Goal: Find specific page/section: Find specific page/section

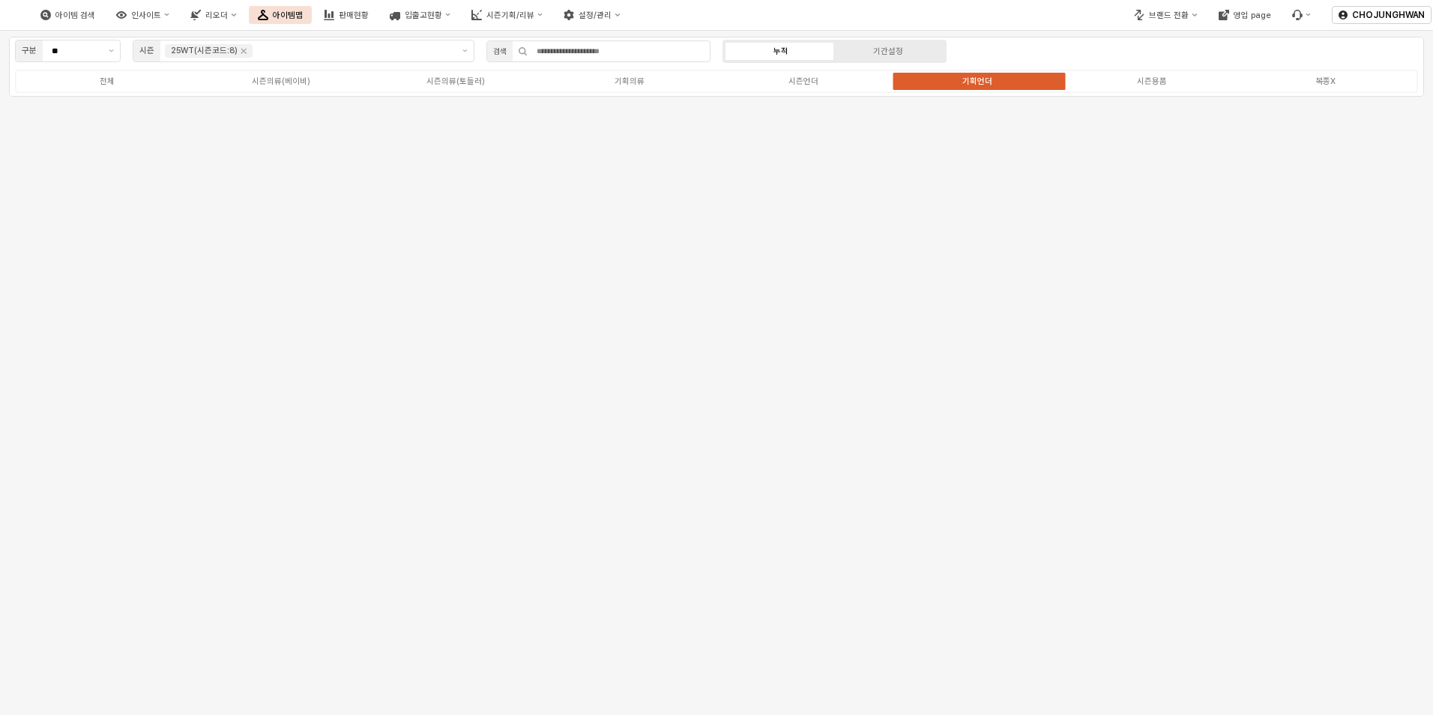
click at [1190, 290] on div "구분 ** 시즌 25WT(시즌코드:8) 검색 누적 기간설정 전체 시즌의류(베이비) 시즌의류(토들러) 기획의류 시즌언더 기획언더 시즌용품 복종X" at bounding box center [716, 373] width 1433 height 684
click at [466, 85] on div "시즌의류(토들러)" at bounding box center [456, 81] width 58 height 10
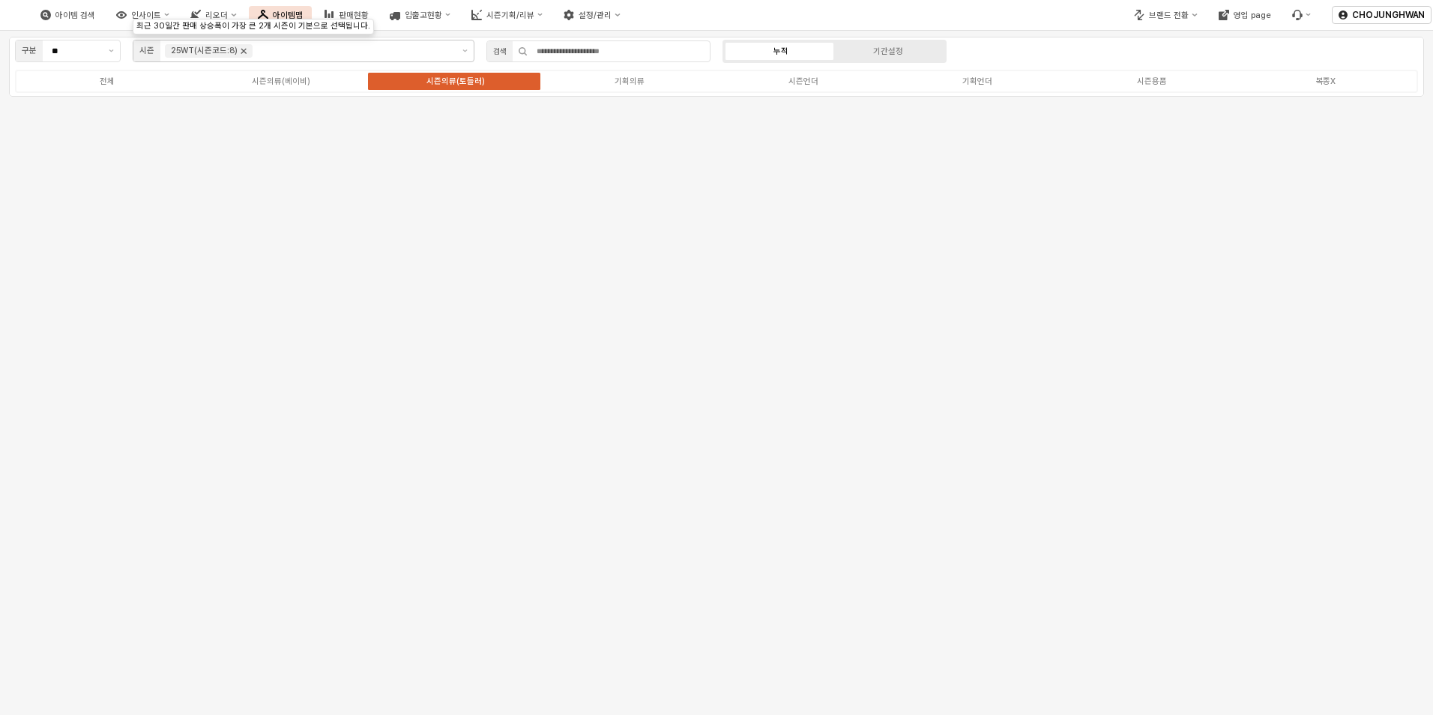
click at [241, 53] on icon "Remove 25WT(시즌코드:8)" at bounding box center [244, 51] width 12 height 12
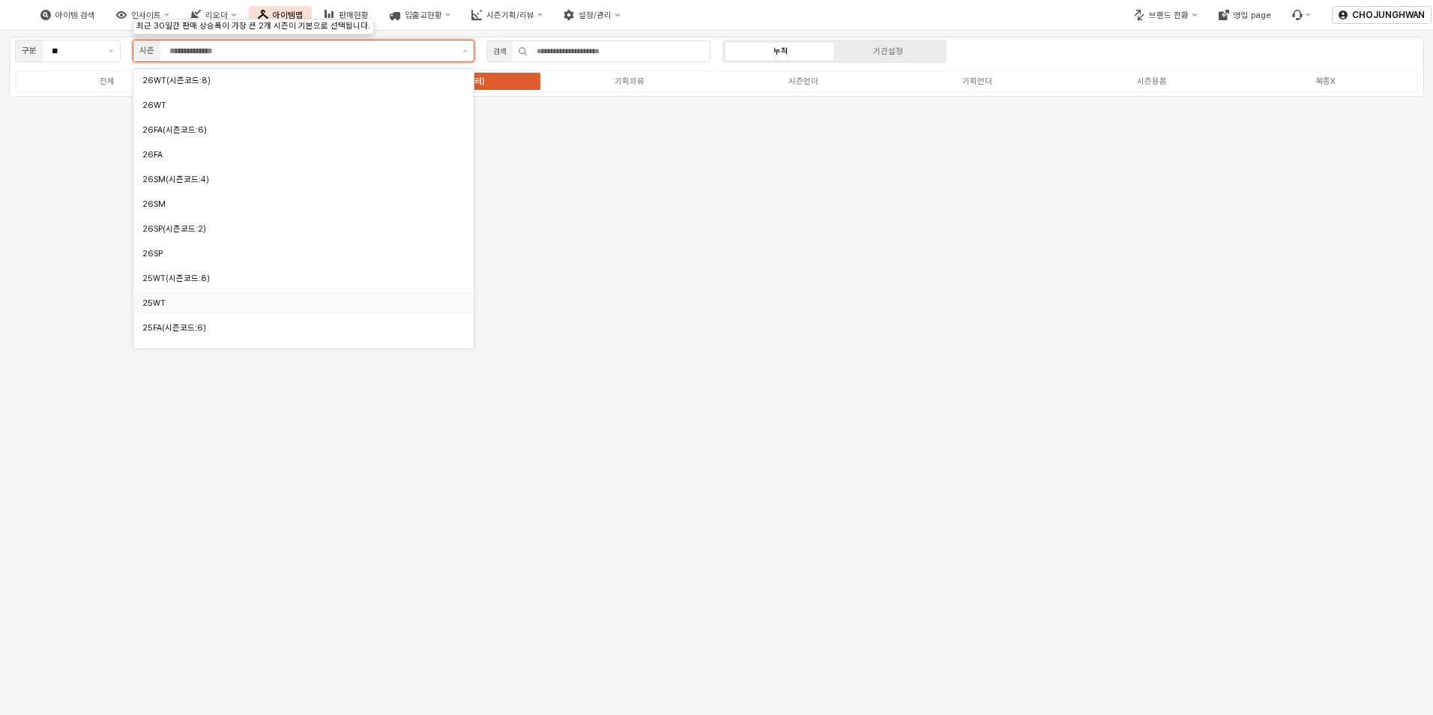
click at [202, 307] on div "25WT" at bounding box center [299, 303] width 314 height 11
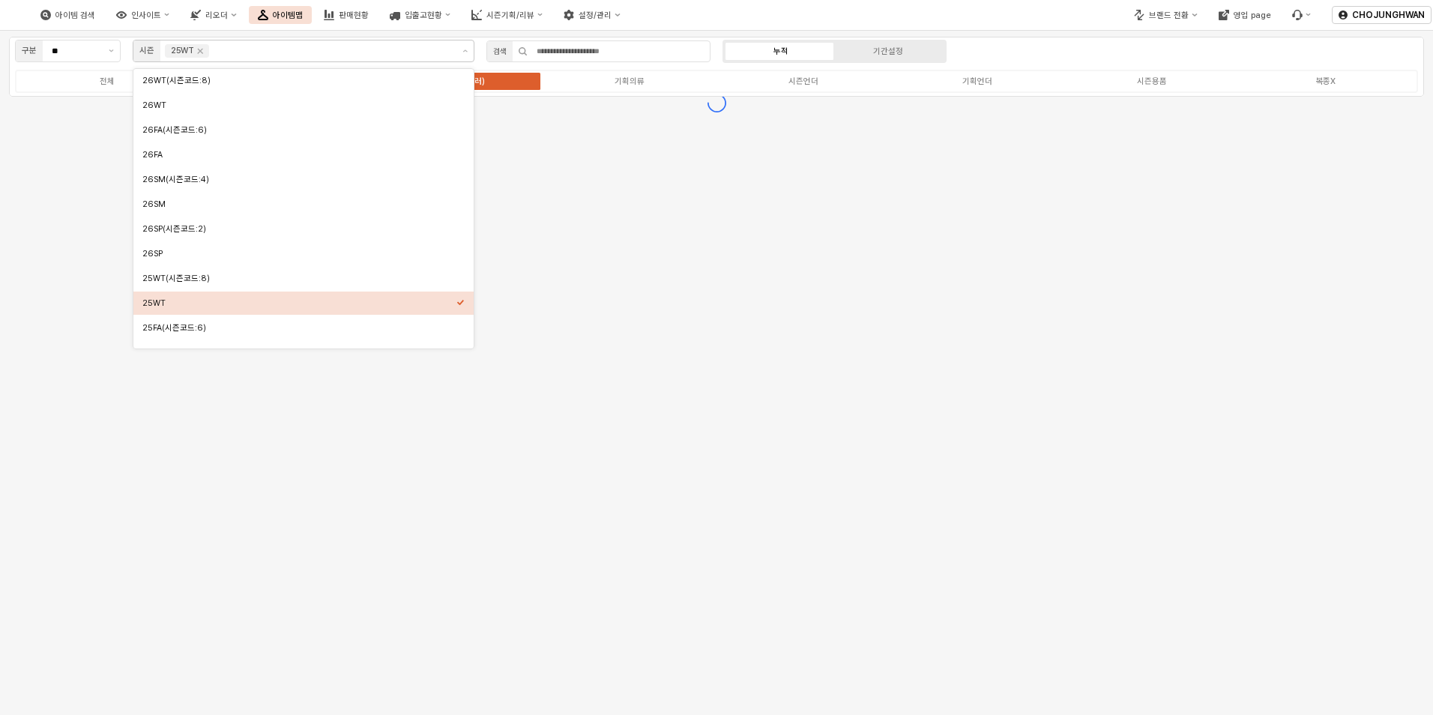
click at [585, 289] on div "구분 ** 시즌 25WT 검색 누적 기간설정 전체 시즌의류(베이비) 시즌의류(토들러) 기획의류 시즌언더 기획언더 시즌용품 복종X" at bounding box center [716, 373] width 1433 height 684
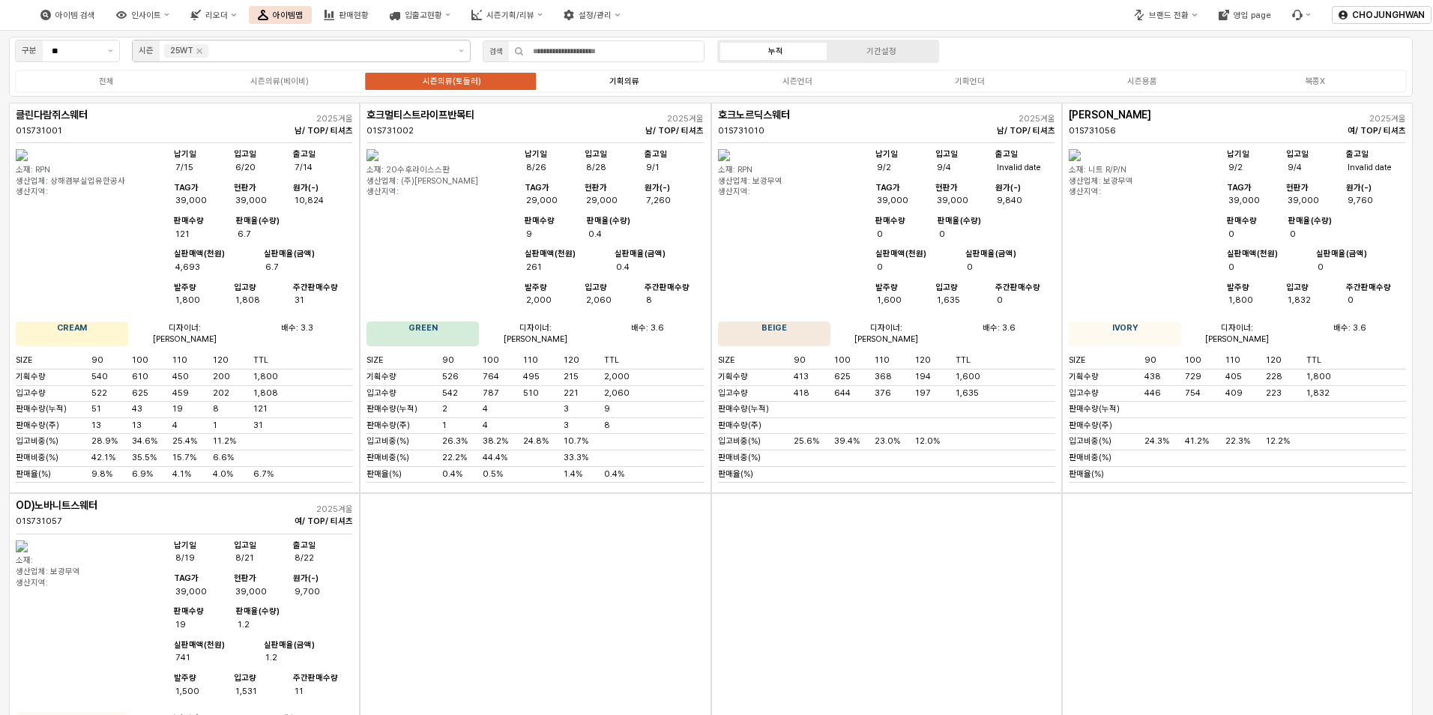
click at [622, 85] on div "기획의류" at bounding box center [624, 81] width 30 height 10
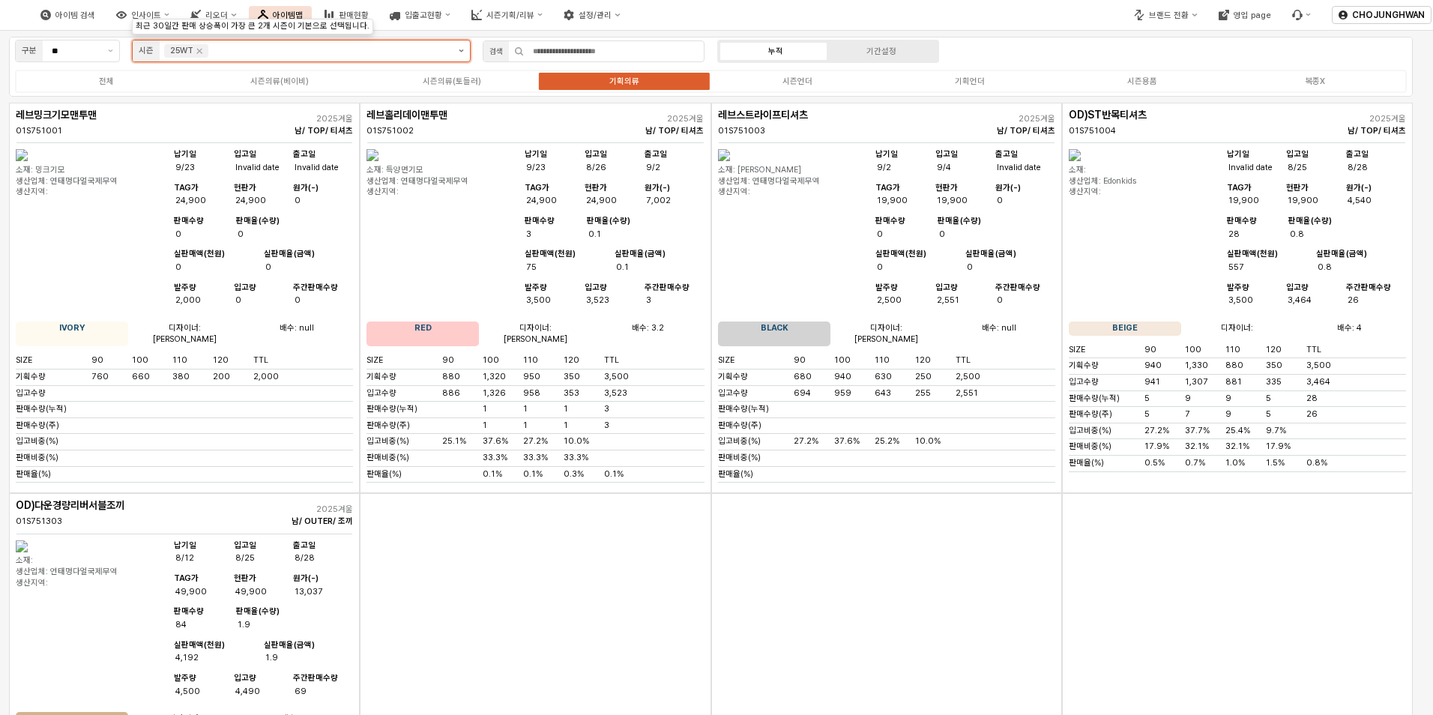
click at [461, 54] on button "제안 사항 표시" at bounding box center [461, 50] width 17 height 21
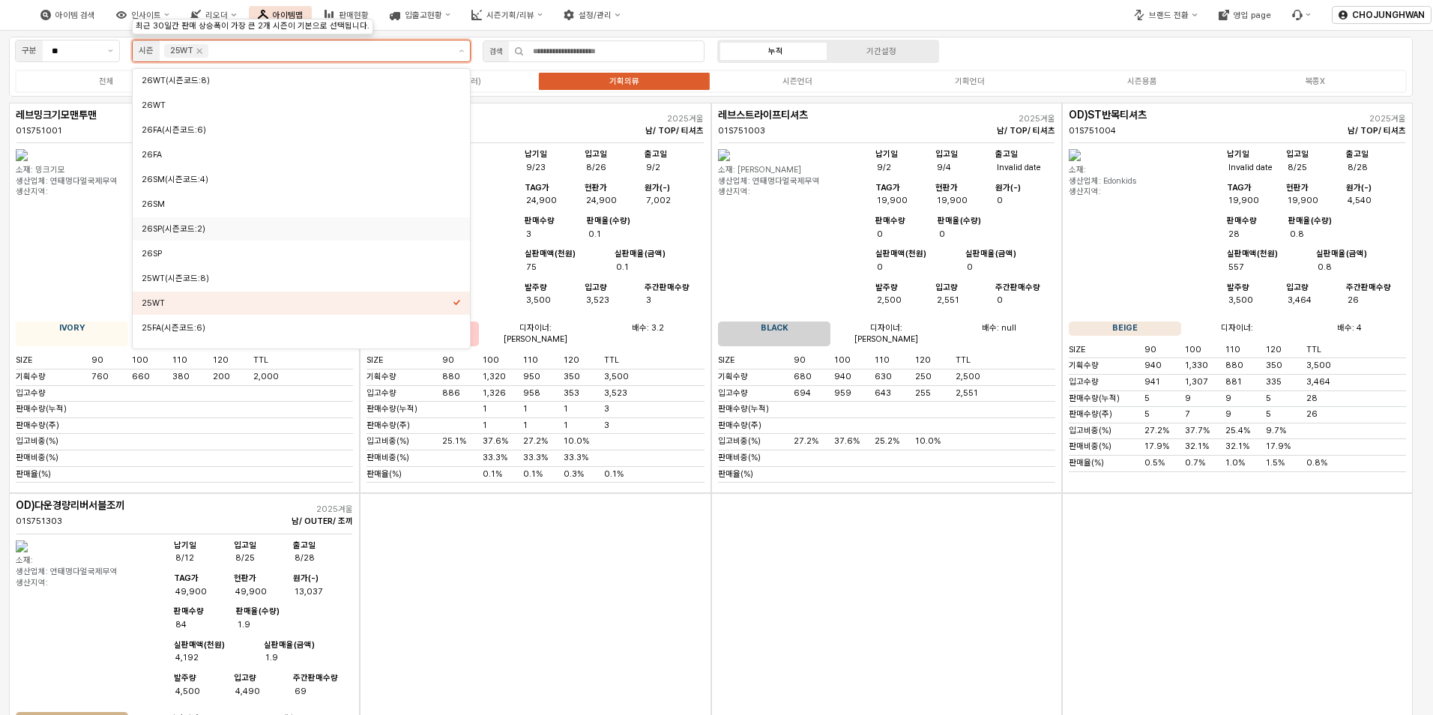
scroll to position [75, 0]
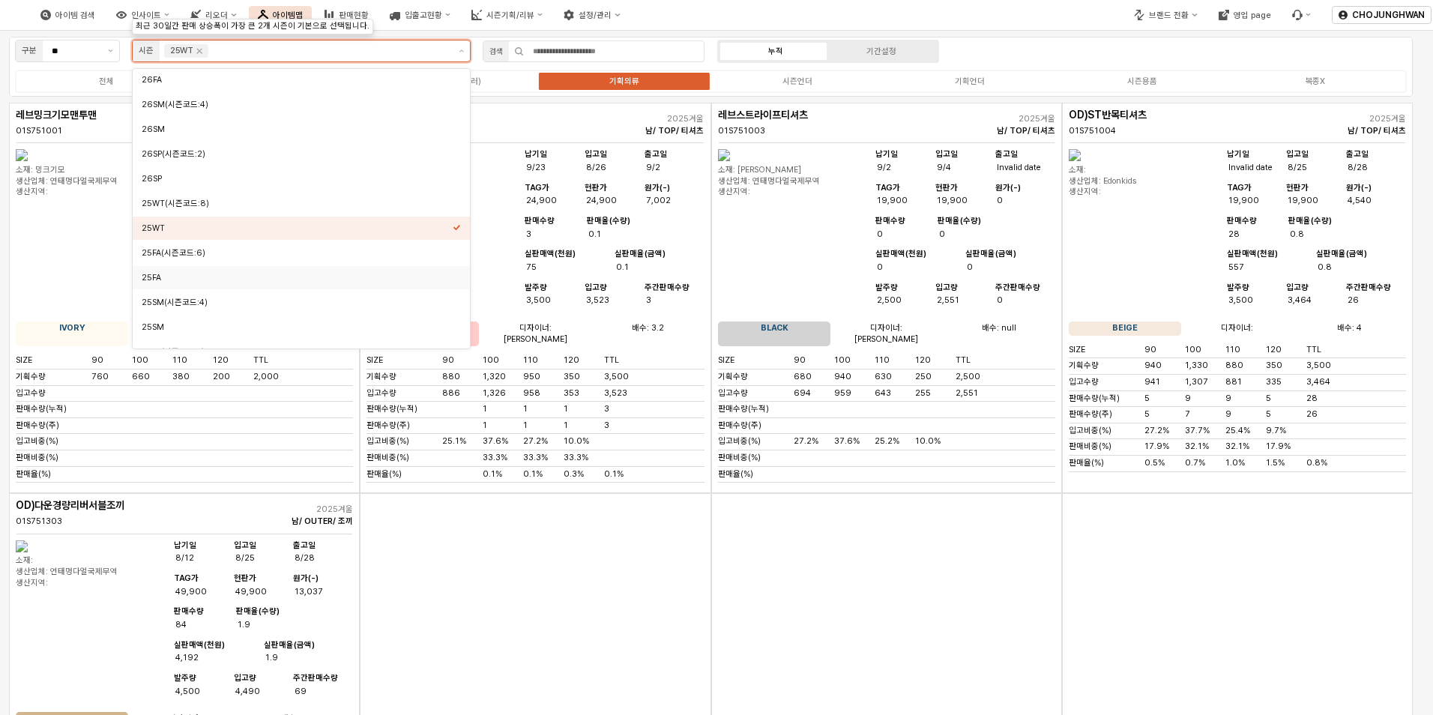
click at [262, 273] on div "25FA" at bounding box center [297, 277] width 311 height 11
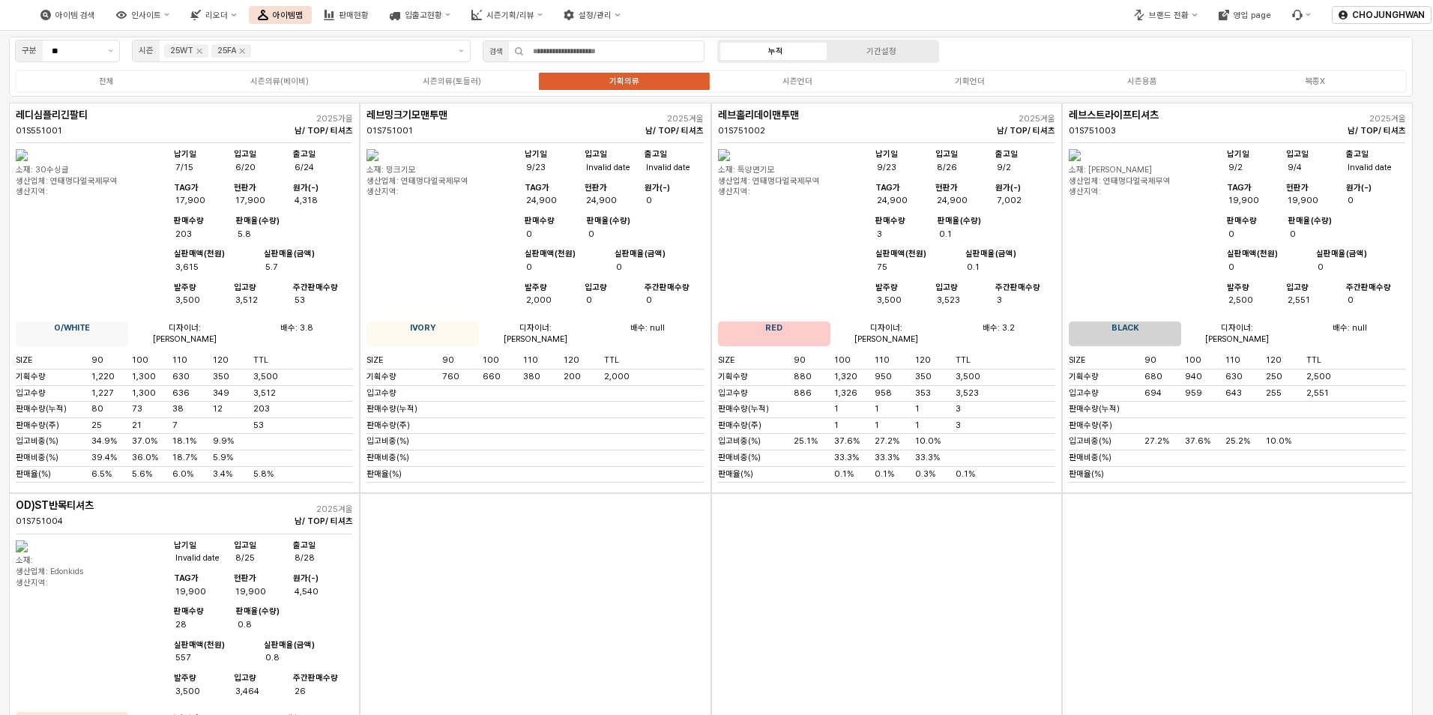
drag, startPoint x: 942, startPoint y: 585, endPoint x: 924, endPoint y: 586, distance: 17.3
click at [942, 585] on div "App Frame" at bounding box center [886, 683] width 351 height 380
